Goal: Task Accomplishment & Management: Manage account settings

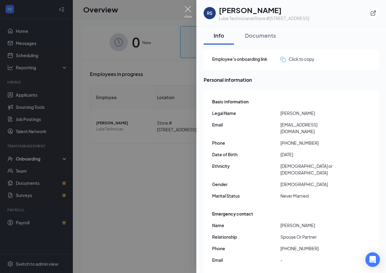
click at [189, 8] on img at bounding box center [188, 12] width 8 height 12
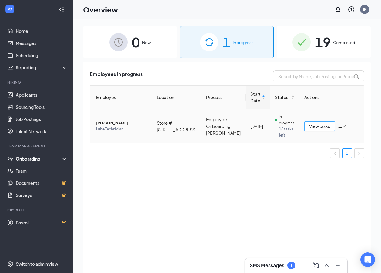
click at [324, 129] on span "View tasks" at bounding box center [320, 126] width 21 height 7
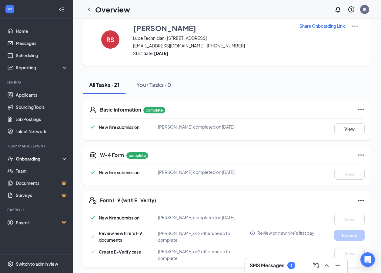
scroll to position [30, 0]
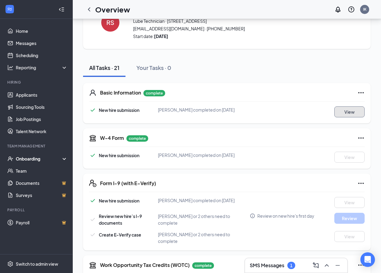
click at [337, 113] on button "View" at bounding box center [350, 111] width 30 height 11
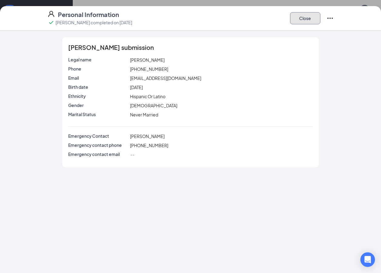
click at [315, 19] on button "Close" at bounding box center [305, 18] width 30 height 12
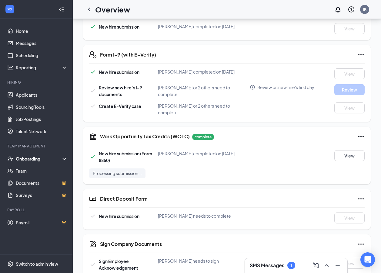
scroll to position [182, 0]
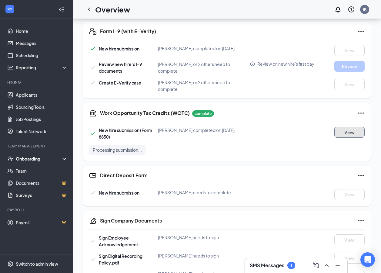
click at [356, 127] on button "View" at bounding box center [350, 132] width 30 height 11
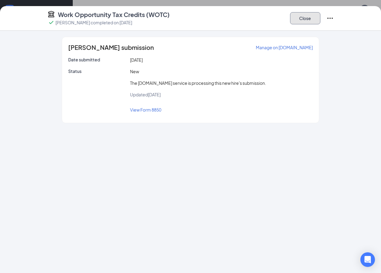
click at [310, 16] on button "Close" at bounding box center [305, 18] width 30 height 12
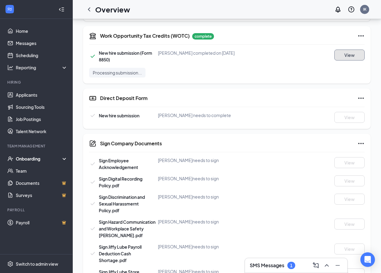
scroll to position [243, 0]
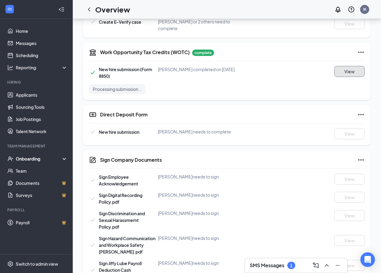
click at [357, 73] on button "View" at bounding box center [350, 71] width 30 height 11
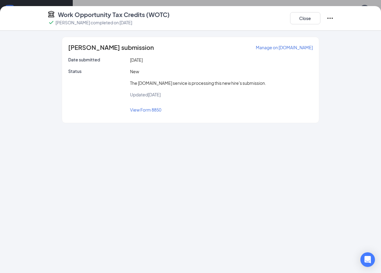
click at [331, 20] on icon "Ellipses" at bounding box center [330, 18] width 7 height 7
click at [295, 18] on button "Close" at bounding box center [305, 18] width 30 height 12
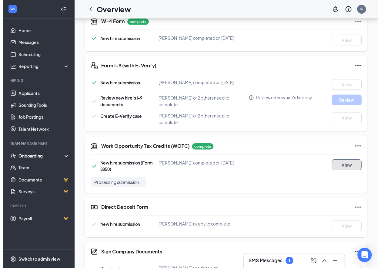
scroll to position [0, 0]
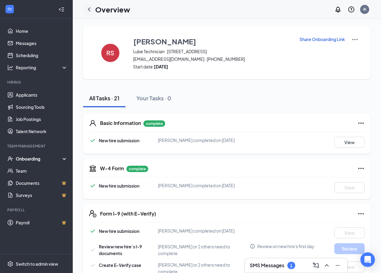
drag, startPoint x: 89, startPoint y: 8, endPoint x: 93, endPoint y: 9, distance: 4.8
click at [89, 8] on icon "ChevronLeft" at bounding box center [89, 9] width 7 height 7
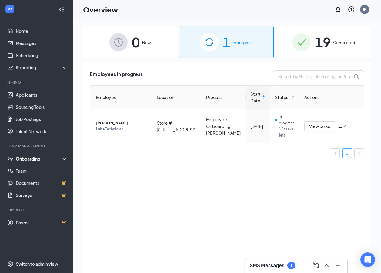
click at [351, 156] on link "1" at bounding box center [347, 152] width 9 height 9
click at [184, 123] on td "Store #[STREET_ADDRESS]" at bounding box center [176, 126] width 49 height 34
click at [226, 39] on span "1" at bounding box center [227, 42] width 8 height 21
click at [35, 157] on div "Onboarding" at bounding box center [39, 158] width 47 height 6
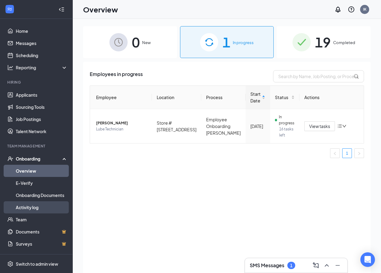
click at [32, 206] on link "Activity log" at bounding box center [42, 207] width 52 height 12
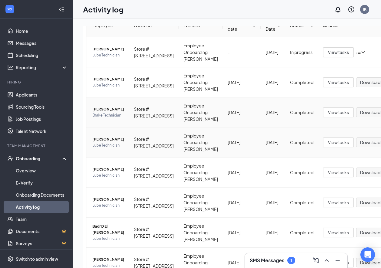
scroll to position [30, 0]
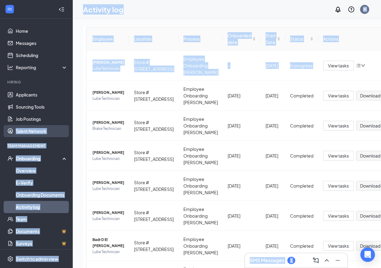
drag, startPoint x: 92, startPoint y: 131, endPoint x: 62, endPoint y: 128, distance: 30.8
click at [62, 128] on div "Home Messages Scheduling Reporting Hiring Applicants Sourcing Tools Job Posting…" at bounding box center [190, 147] width 381 height 295
click at [227, 81] on td "-" at bounding box center [242, 66] width 38 height 30
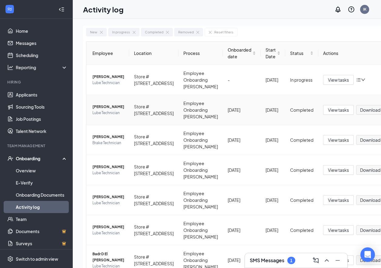
scroll to position [0, 0]
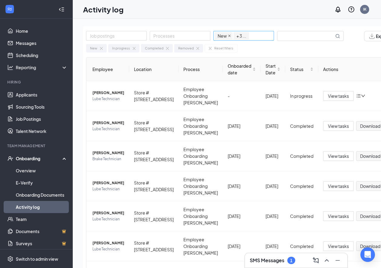
click at [231, 37] on icon "close" at bounding box center [229, 35] width 3 height 3
